Goal: Check status: Check status

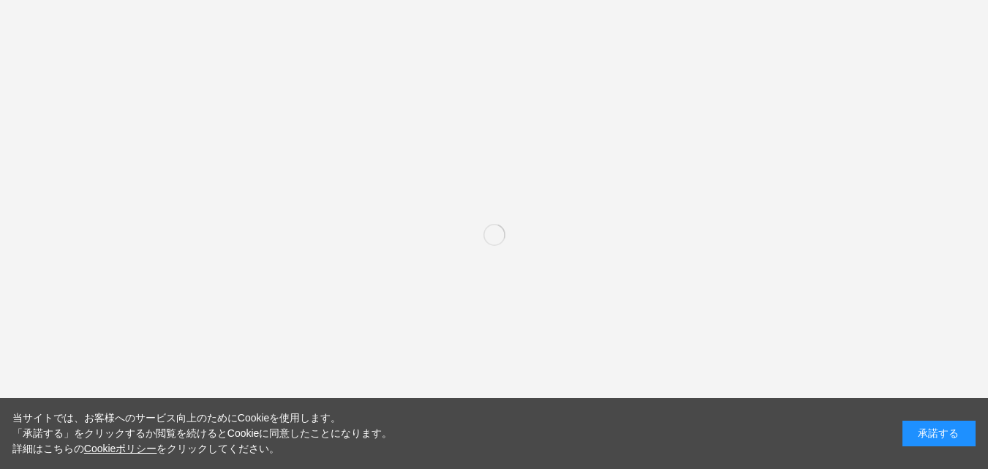
click at [958, 438] on div "承諾する" at bounding box center [938, 434] width 73 height 26
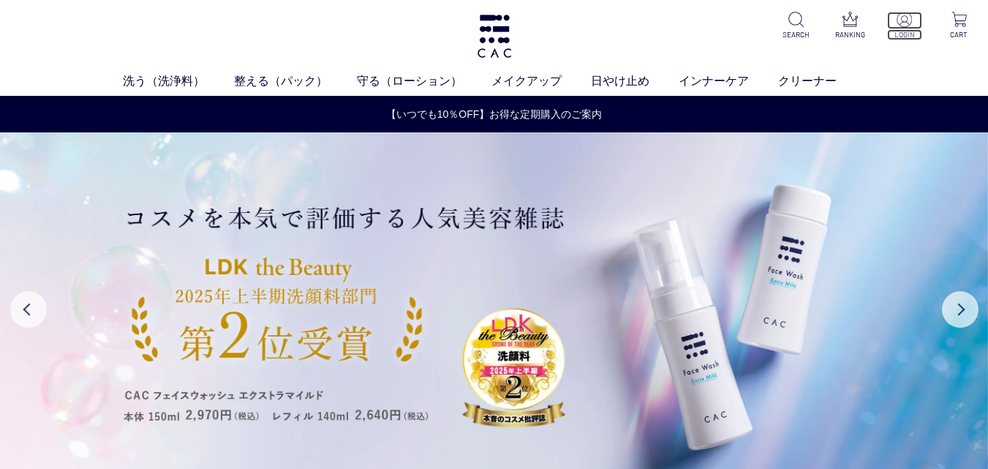
click at [902, 27] on p at bounding box center [904, 21] width 35 height 18
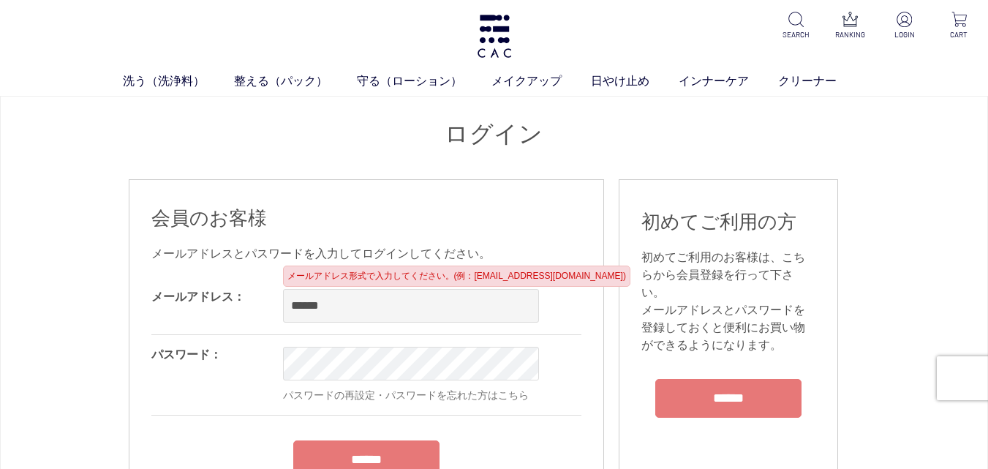
type input "**********"
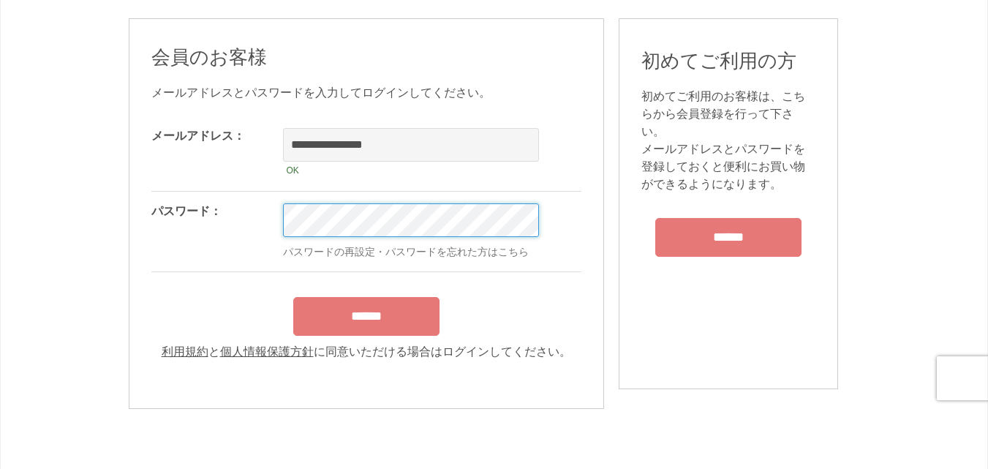
scroll to position [200, 0]
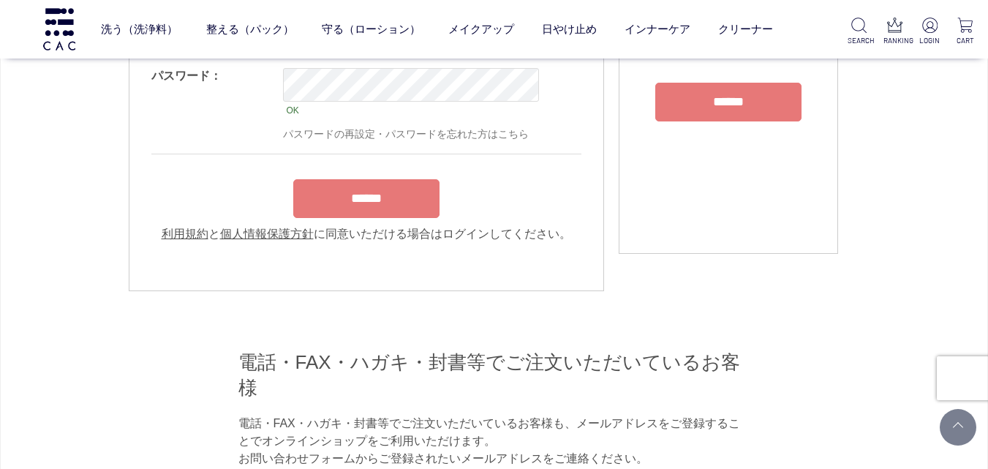
click at [350, 197] on input "******" at bounding box center [366, 198] width 146 height 39
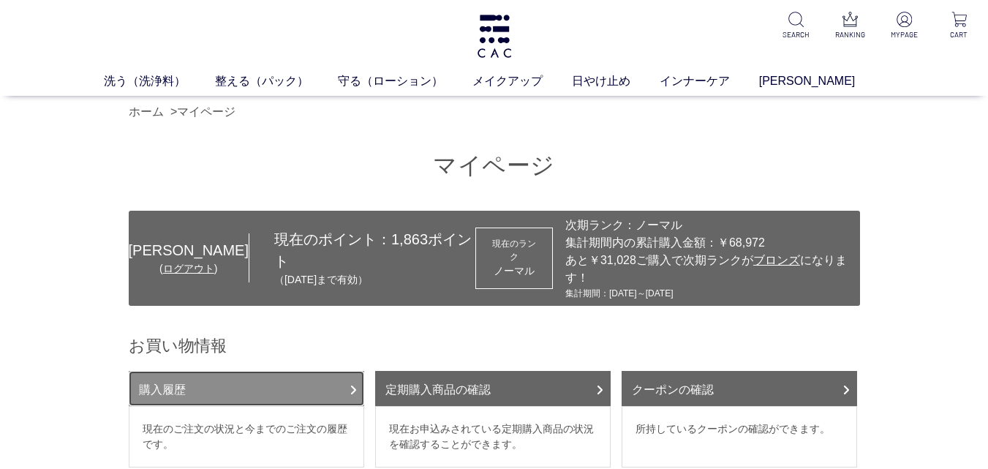
click at [292, 371] on link "購入履歴" at bounding box center [246, 388] width 235 height 35
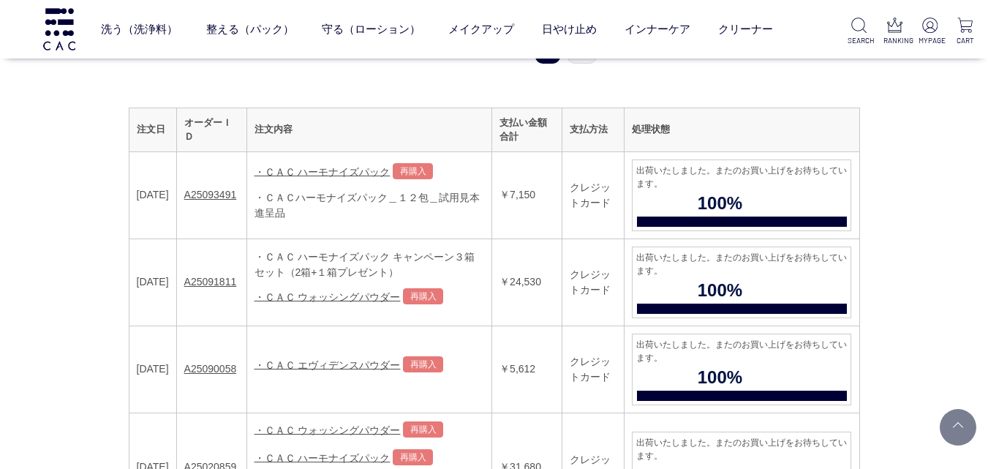
scroll to position [252, 0]
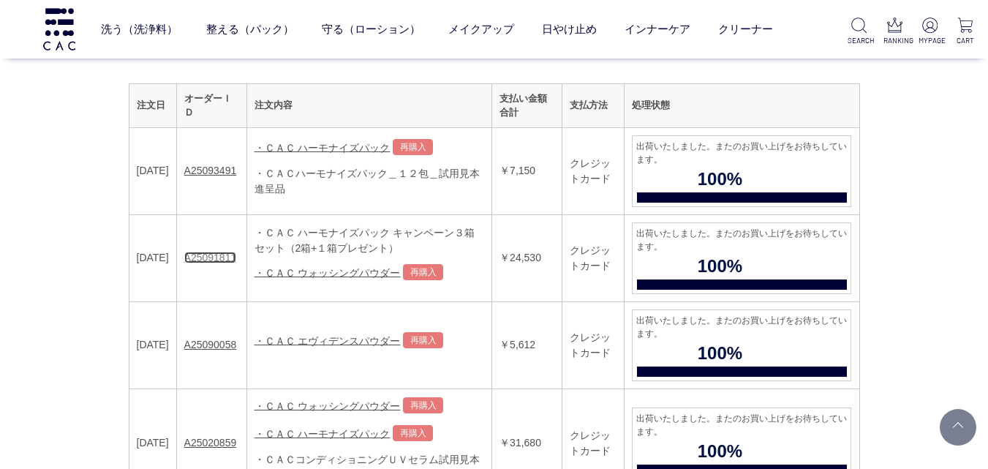
click at [225, 252] on link "A25091811" at bounding box center [210, 258] width 53 height 12
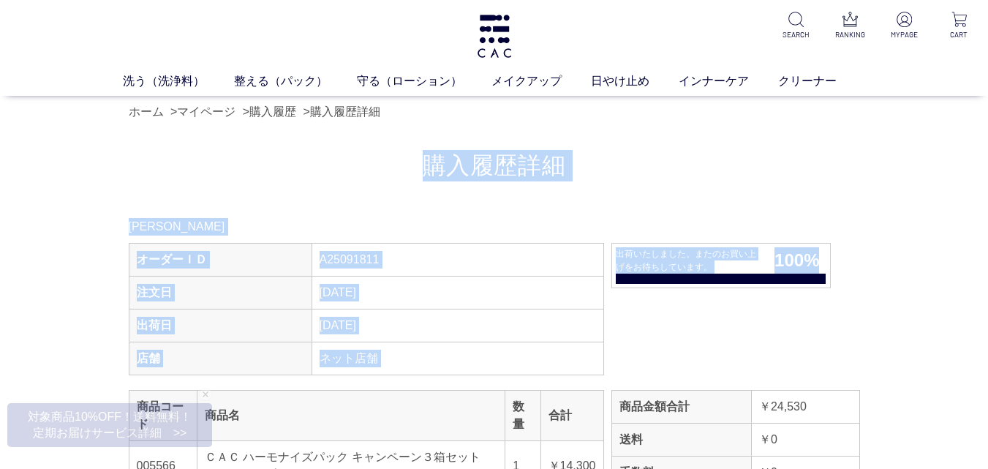
drag, startPoint x: 844, startPoint y: 189, endPoint x: 908, endPoint y: 123, distance: 92.1
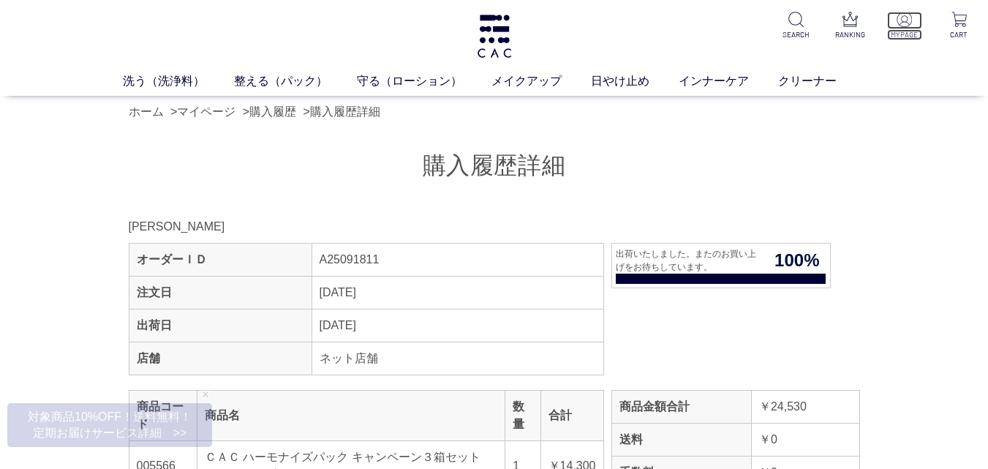
click at [901, 20] on img at bounding box center [904, 19] width 15 height 15
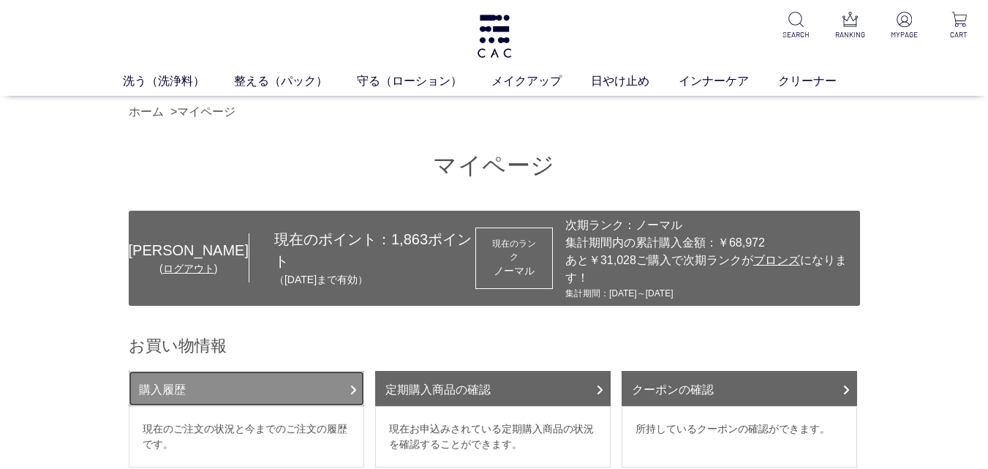
click at [301, 371] on link "購入履歴" at bounding box center [246, 388] width 235 height 35
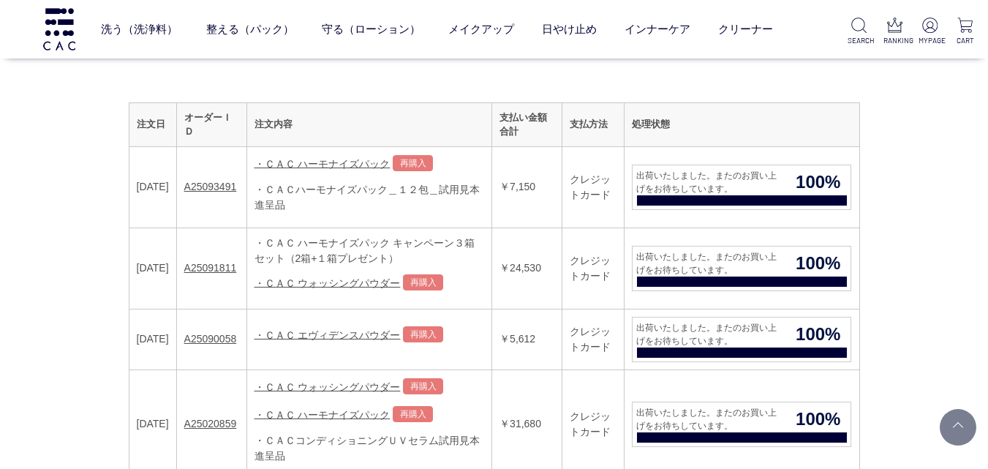
scroll to position [238, 0]
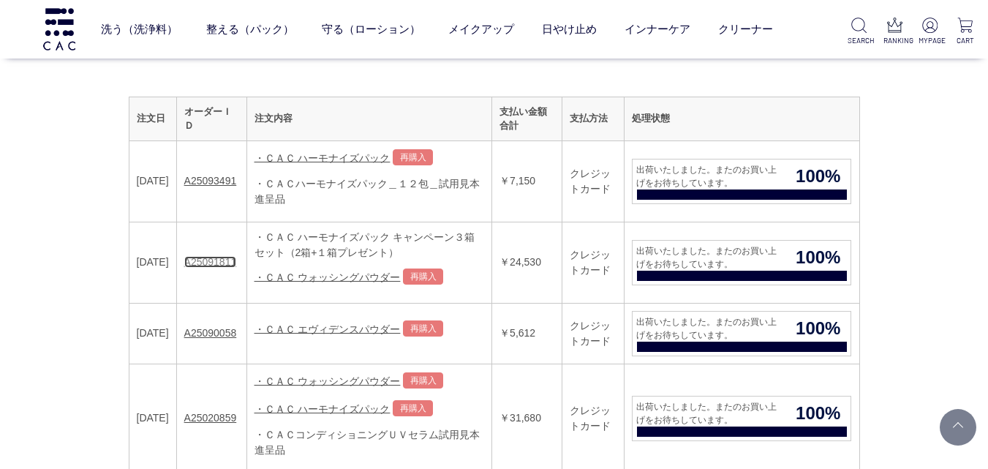
click at [218, 259] on link "A25091811" at bounding box center [210, 262] width 53 height 12
